Goal: Information Seeking & Learning: Understand process/instructions

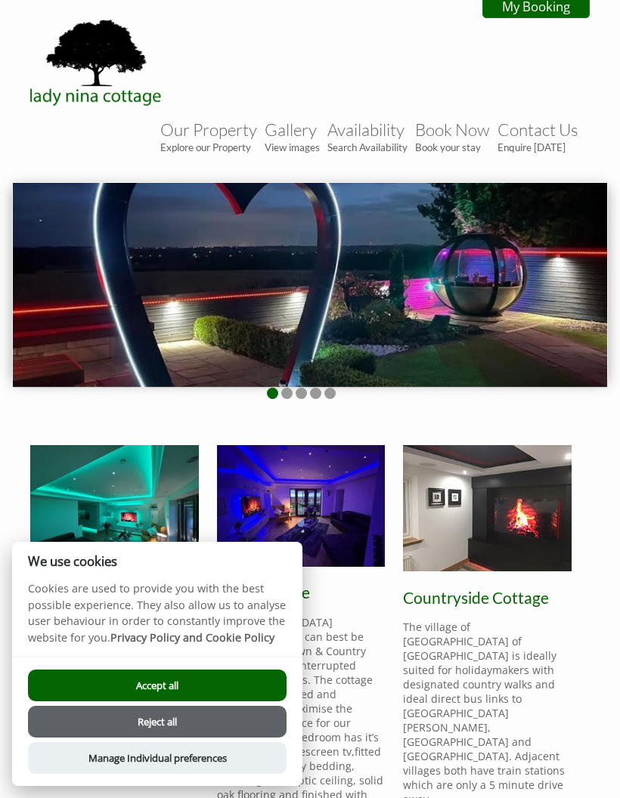
click at [114, 690] on button "Accept all" at bounding box center [157, 686] width 258 height 32
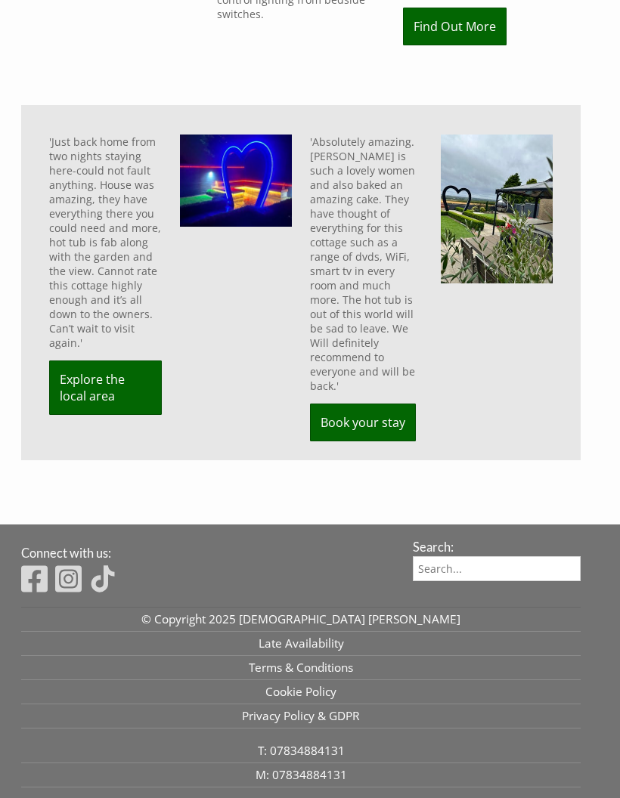
scroll to position [809, 0]
click at [264, 656] on link "Terms & Conditions" at bounding box center [300, 668] width 559 height 24
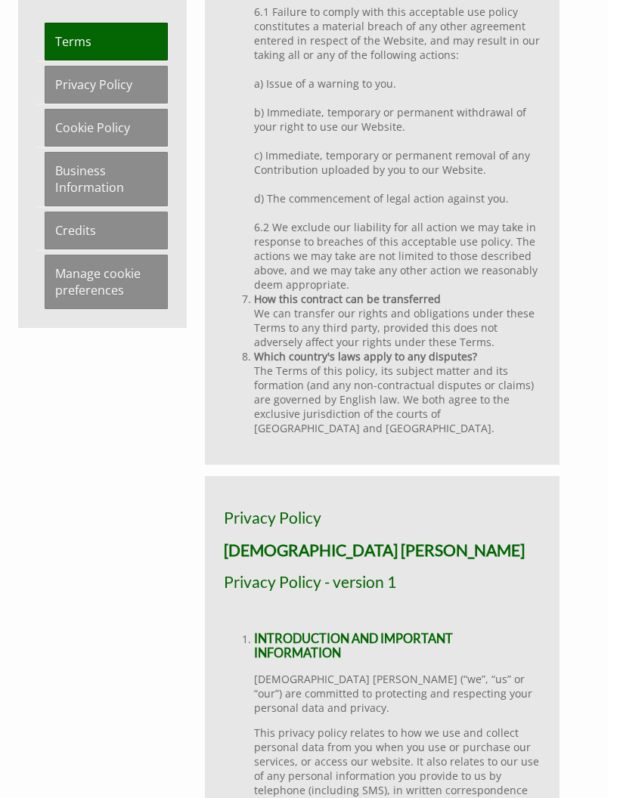
scroll to position [8163, 39]
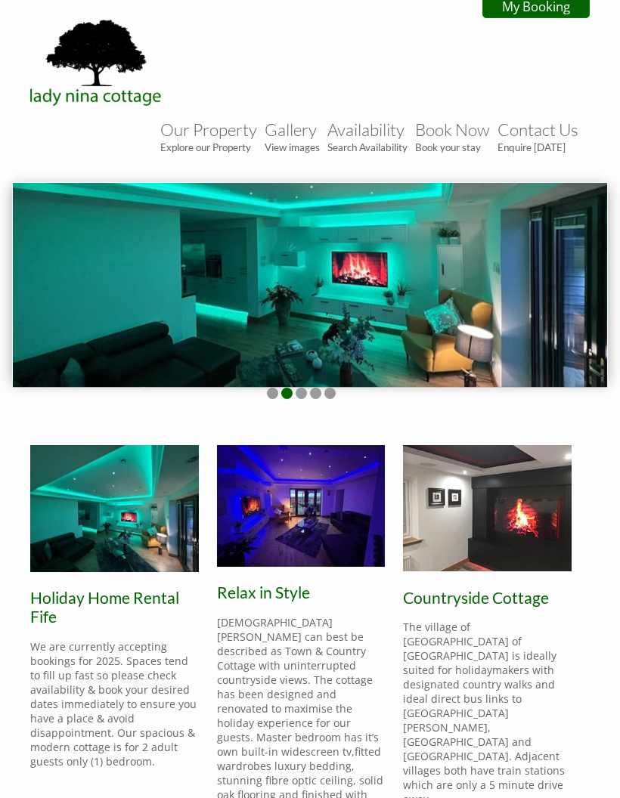
click at [235, 135] on link "Our Property Explore our Property" at bounding box center [208, 136] width 97 height 34
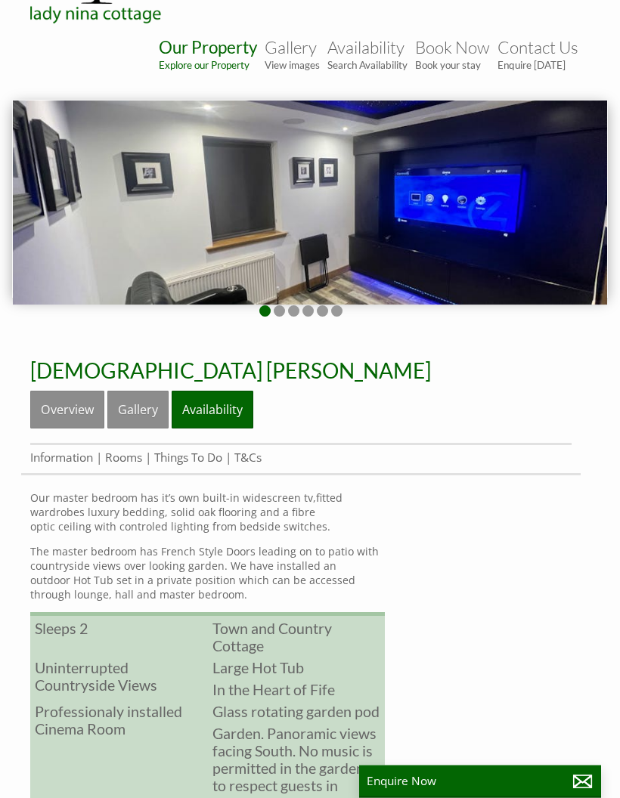
scroll to position [89, 0]
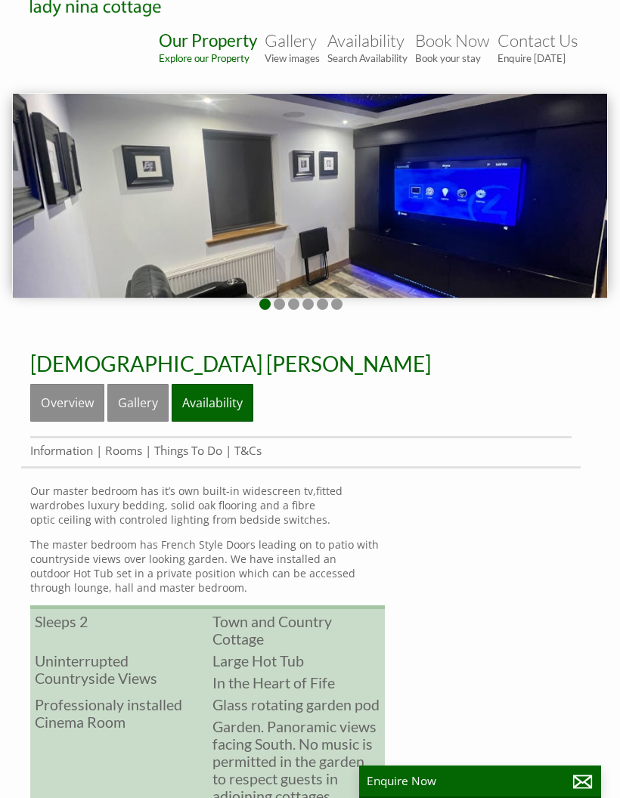
click at [261, 453] on link "T&Cs" at bounding box center [247, 451] width 27 height 16
